Goal: Book appointment/travel/reservation

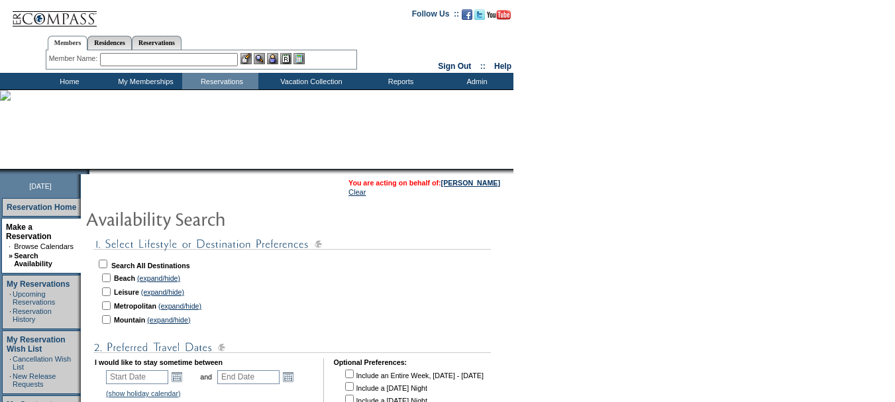
click at [111, 280] on input "checkbox" at bounding box center [106, 278] width 9 height 9
checkbox input "true"
click at [107, 262] on input "checkbox" at bounding box center [103, 264] width 9 height 9
checkbox input "true"
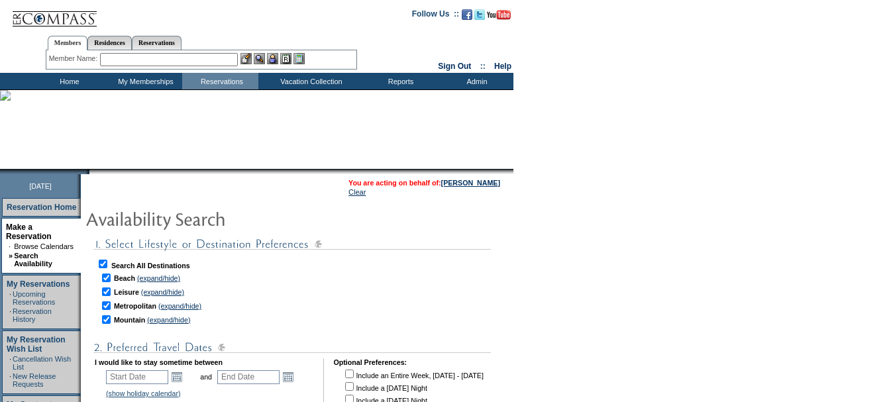
checkbox input "true"
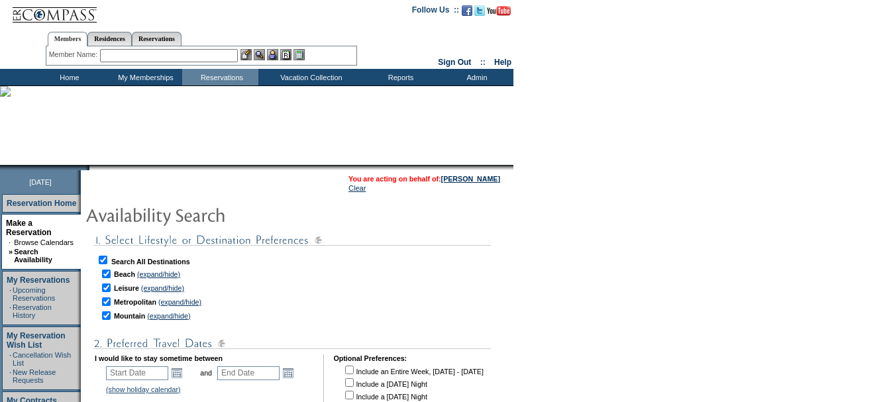
scroll to position [132, 0]
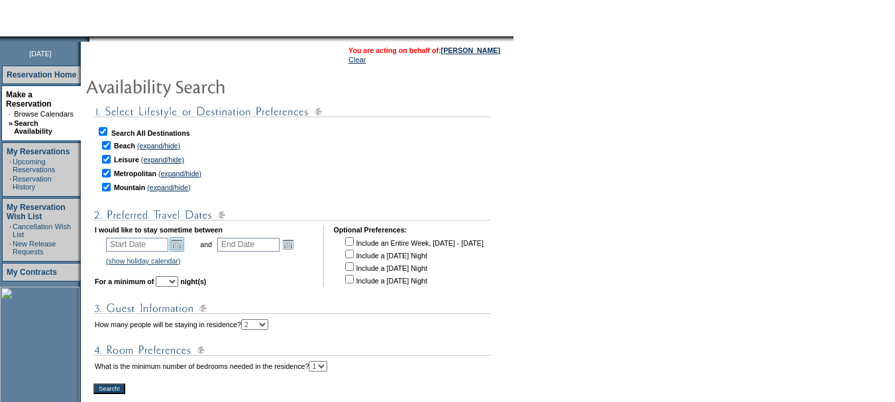
click at [184, 241] on link "Open the calendar popup." at bounding box center [177, 244] width 15 height 15
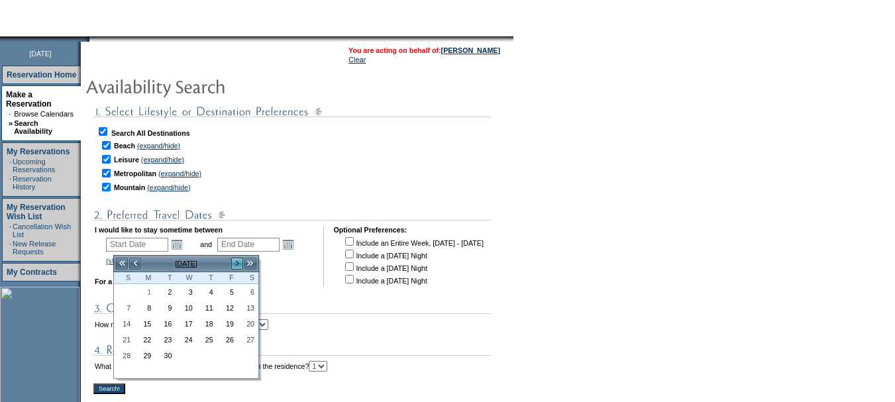
click at [235, 260] on link ">" at bounding box center [237, 263] width 13 height 13
click at [251, 340] on link "24" at bounding box center [247, 340] width 19 height 15
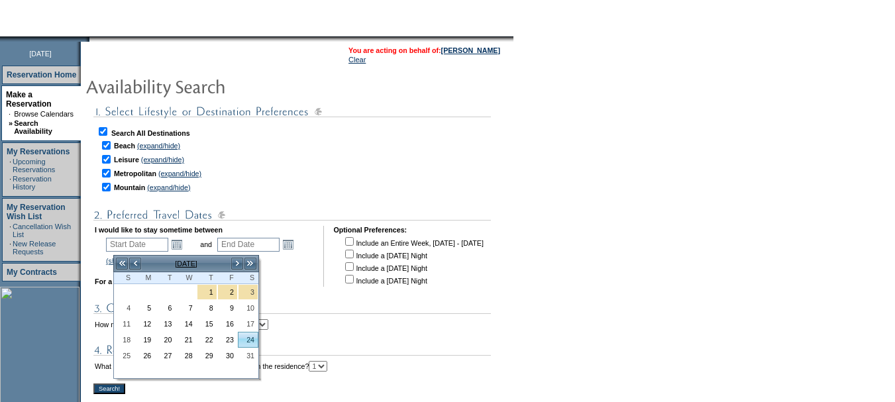
type input "[DATE]"
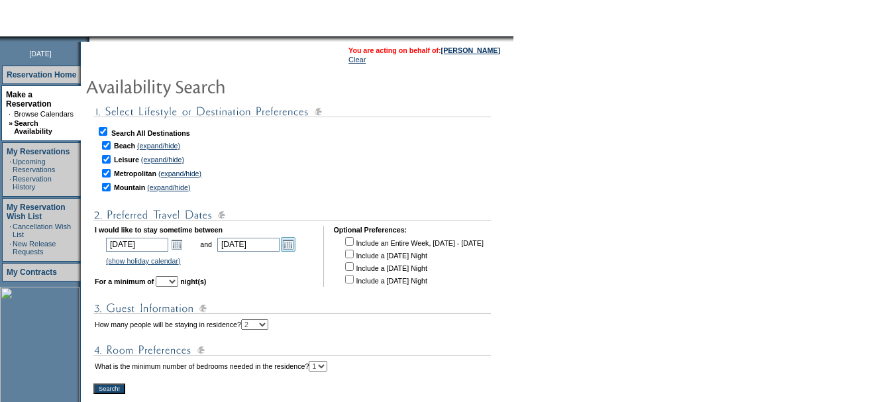
click at [295, 244] on link "Open the calendar popup." at bounding box center [288, 244] width 15 height 15
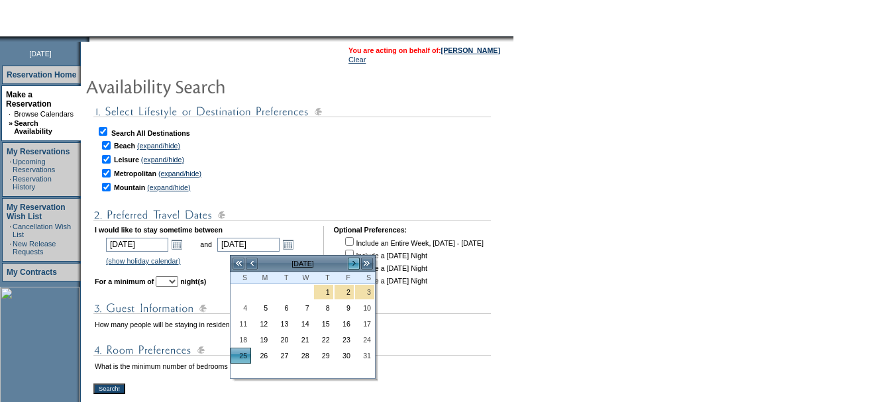
click at [353, 258] on link ">" at bounding box center [353, 263] width 13 height 13
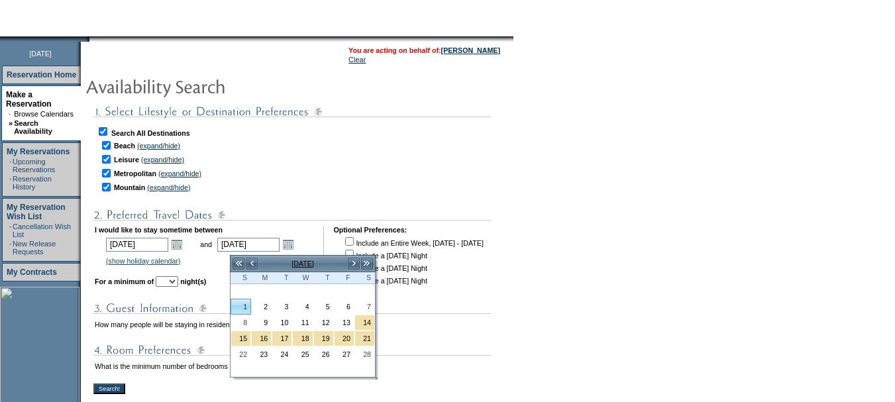
click at [238, 307] on link "1" at bounding box center [240, 306] width 19 height 15
type input "[DATE]"
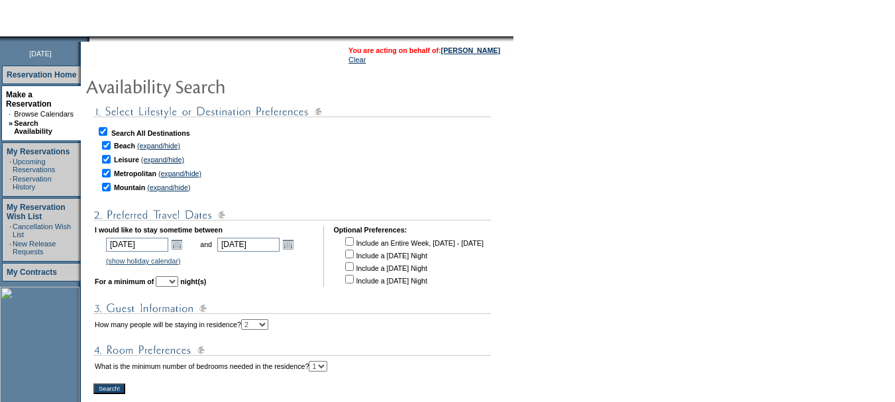
click at [178, 287] on select "1 2 3 4 5 6 7 8 9 10 11 12 13 14" at bounding box center [167, 281] width 23 height 11
select select "3"
click at [174, 281] on select "1 2 3 4 5 6 7 8 9 10 11 12 13 14" at bounding box center [167, 281] width 23 height 11
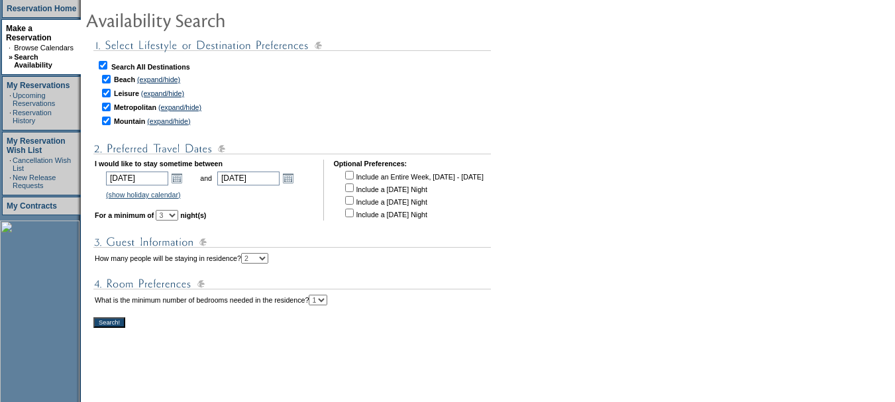
click at [119, 328] on input "Search!" at bounding box center [109, 322] width 32 height 11
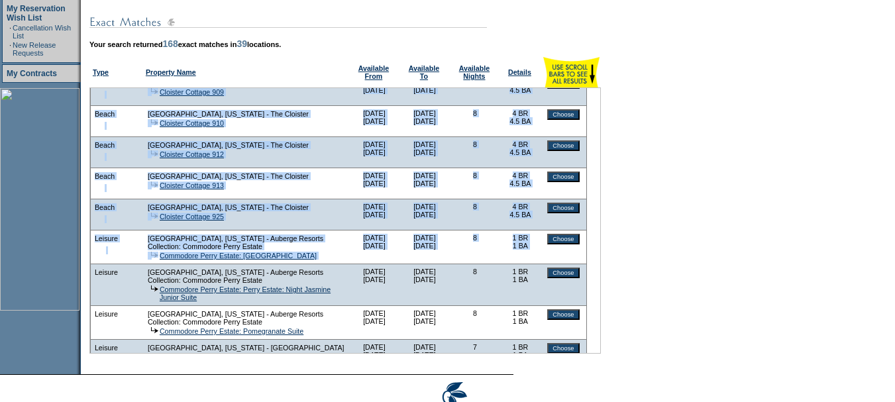
scroll to position [1259, 0]
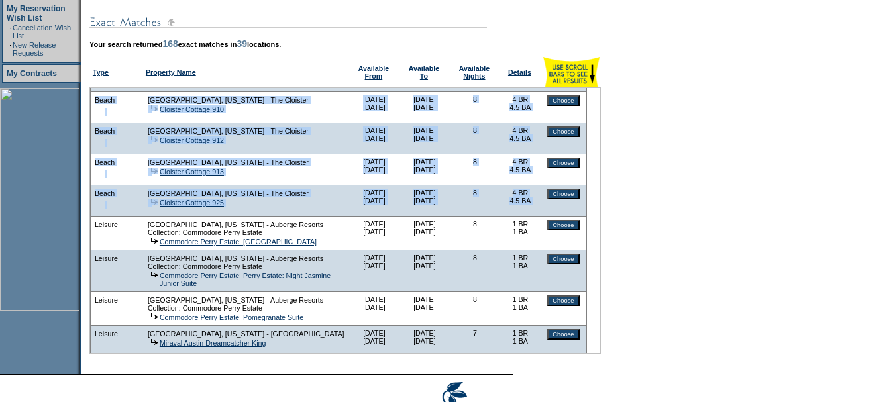
drag, startPoint x: 101, startPoint y: 107, endPoint x: 554, endPoint y: 246, distance: 473.4
copy tbody "Beach Emerald Coast, Florida - WaterColor, Florida WaterColor, 154 Wiregrass Wa…"
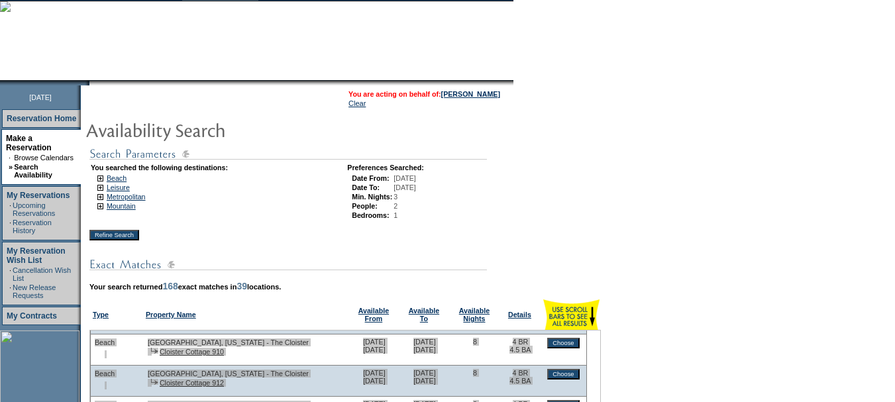
scroll to position [0, 0]
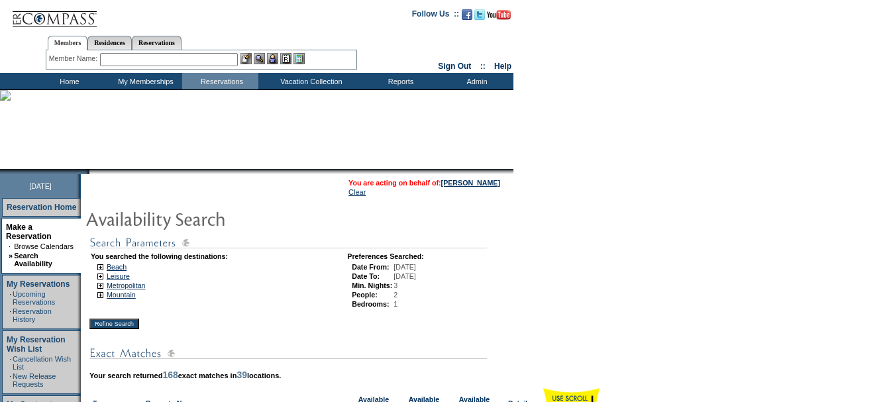
click at [201, 60] on input "text" at bounding box center [169, 59] width 138 height 13
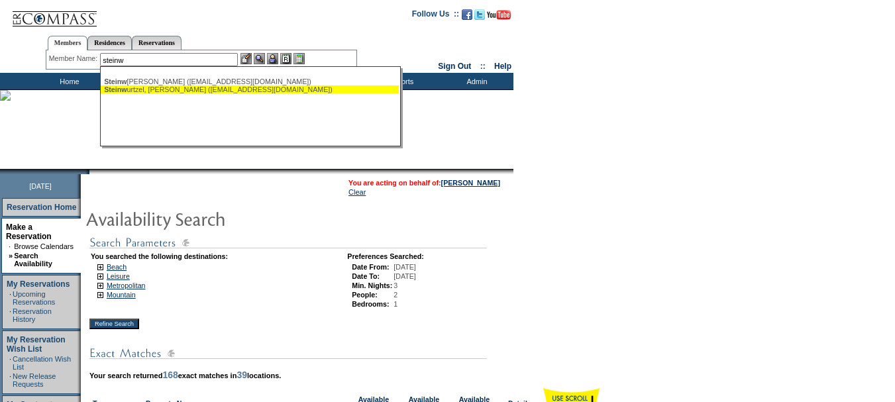
click at [191, 89] on div "Steinw urtzel, Shelly (rsteinwurtzel@gmail.com)" at bounding box center [249, 89] width 291 height 8
type input "Steinwurtzel, Shelly (rsteinwurtzel@gmail.com)"
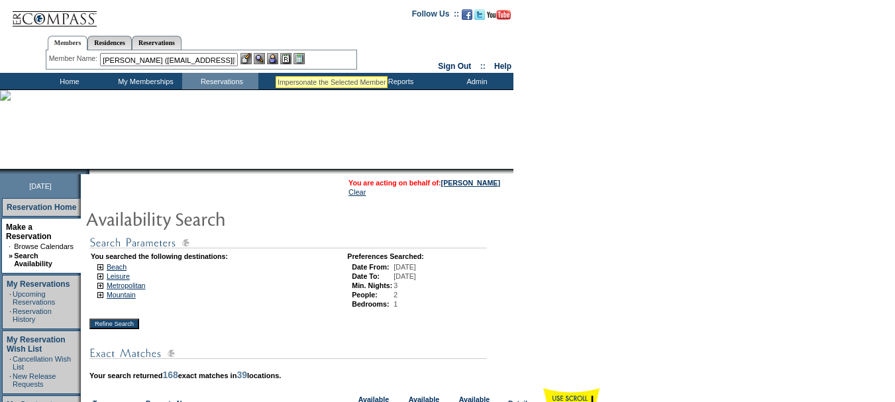
click at [276, 60] on img at bounding box center [272, 58] width 11 height 11
click at [258, 56] on img at bounding box center [259, 58] width 11 height 11
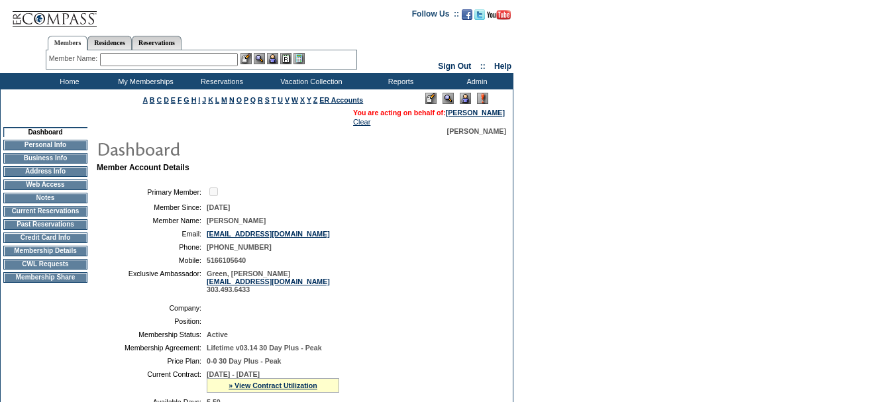
click at [56, 217] on td "Current Reservations" at bounding box center [45, 211] width 84 height 11
